Goal: Information Seeking & Learning: Check status

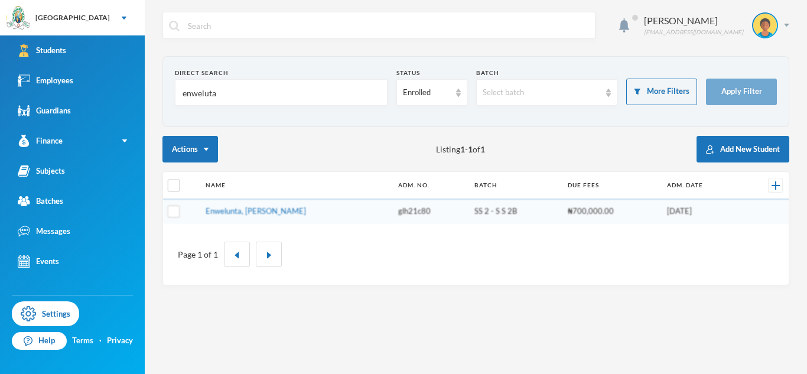
click at [196, 97] on input "enweluta" at bounding box center [281, 93] width 200 height 27
type input "kelechi"
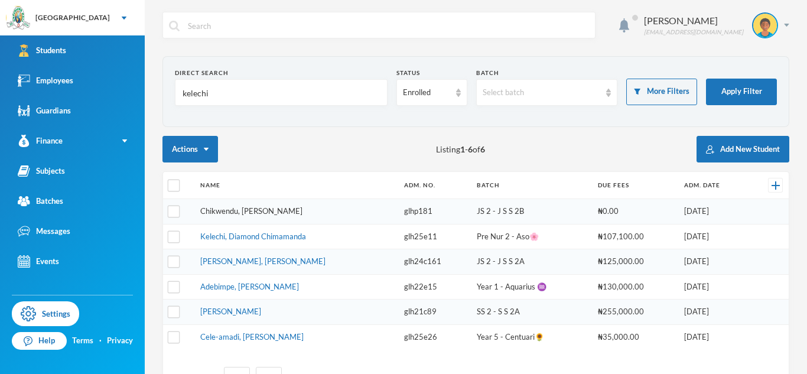
click at [258, 231] on link "Kelechi, Diamond Chimamanda" at bounding box center [253, 235] width 106 height 9
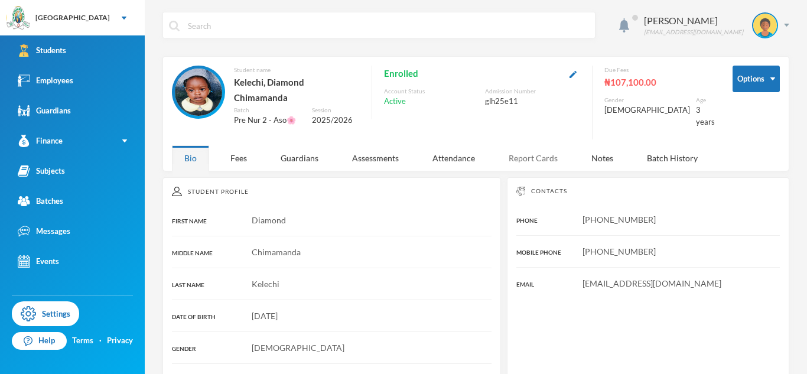
click at [512, 150] on div "Report Cards" at bounding box center [533, 157] width 74 height 25
click at [520, 157] on div "Report Cards" at bounding box center [533, 157] width 74 height 25
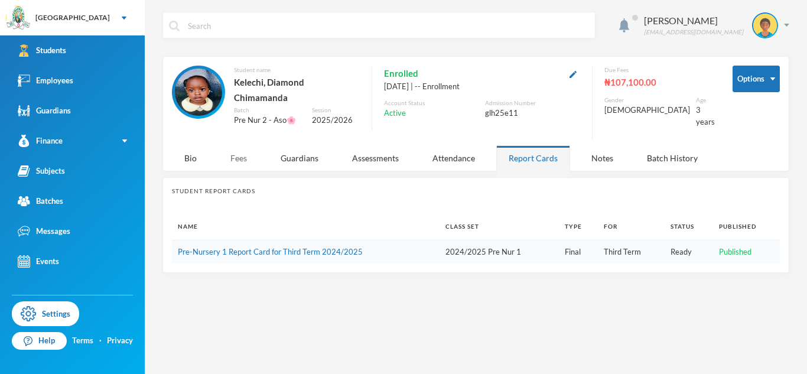
click at [241, 157] on div "Fees" at bounding box center [238, 157] width 41 height 25
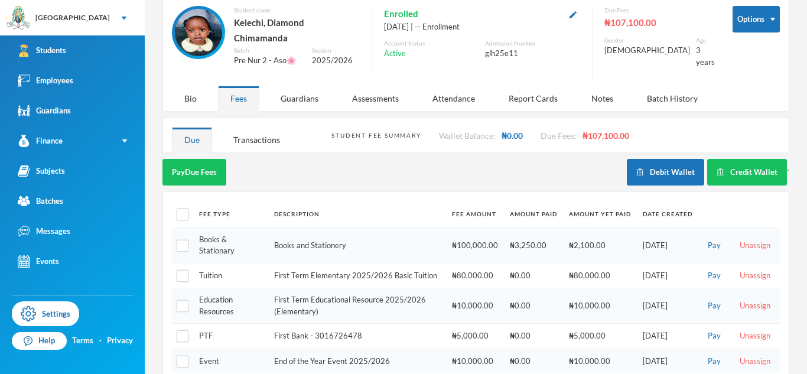
scroll to position [71, 0]
